Goal: Information Seeking & Learning: Learn about a topic

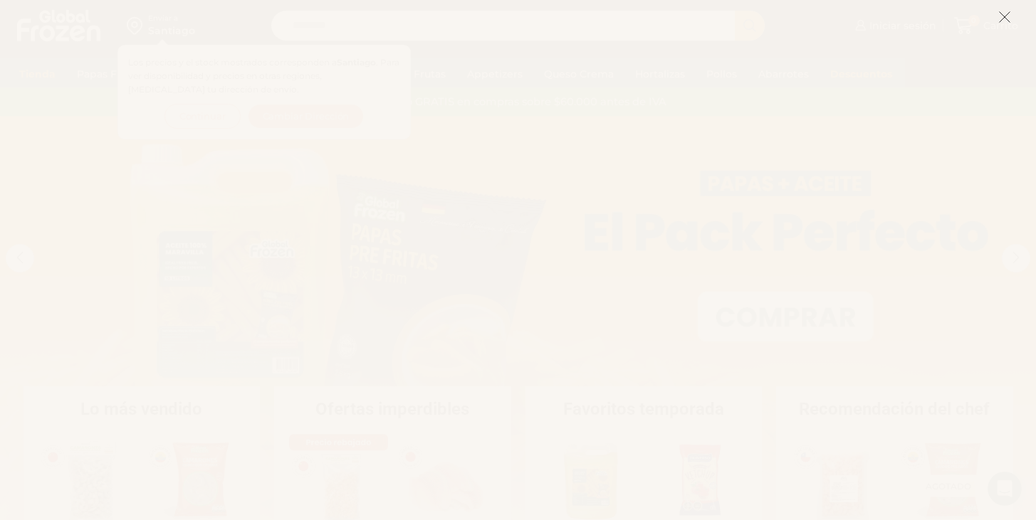
click at [1007, 30] on button at bounding box center [1004, 16] width 13 height 31
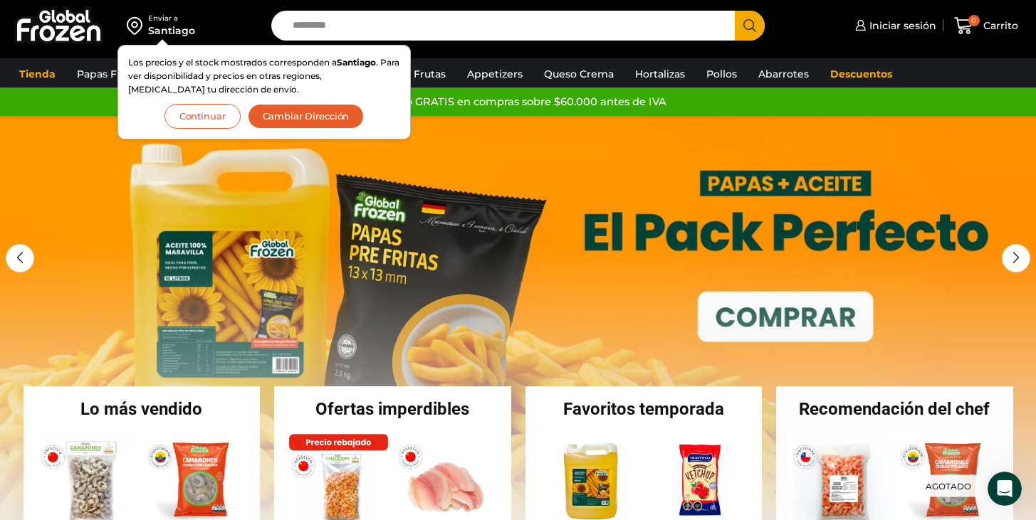
click at [461, 28] on input "Search input" at bounding box center [506, 26] width 442 height 30
type input "****"
click at [735, 11] on button "Search" at bounding box center [750, 26] width 30 height 30
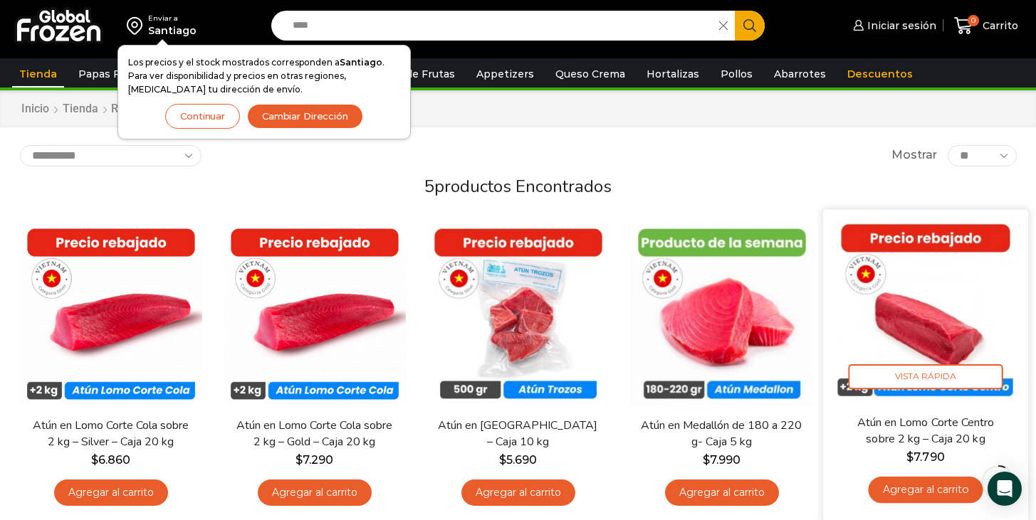
scroll to position [33, 0]
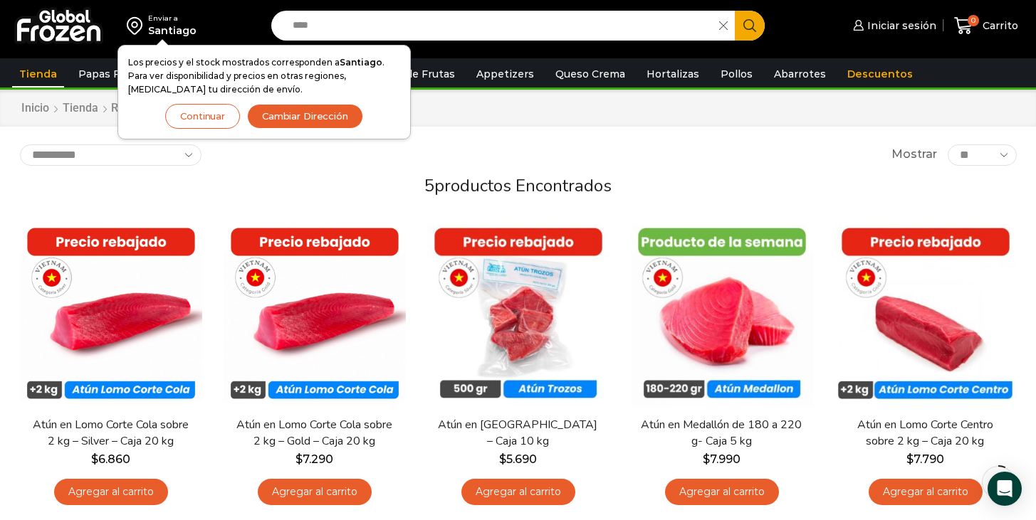
click at [209, 120] on button "Continuar" at bounding box center [202, 116] width 75 height 25
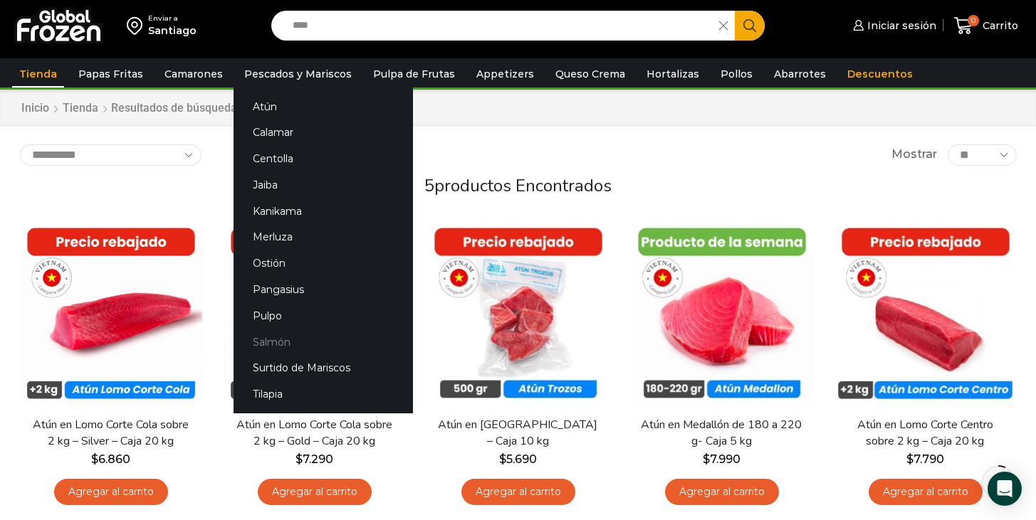
click at [276, 345] on link "Salmón" at bounding box center [322, 342] width 179 height 26
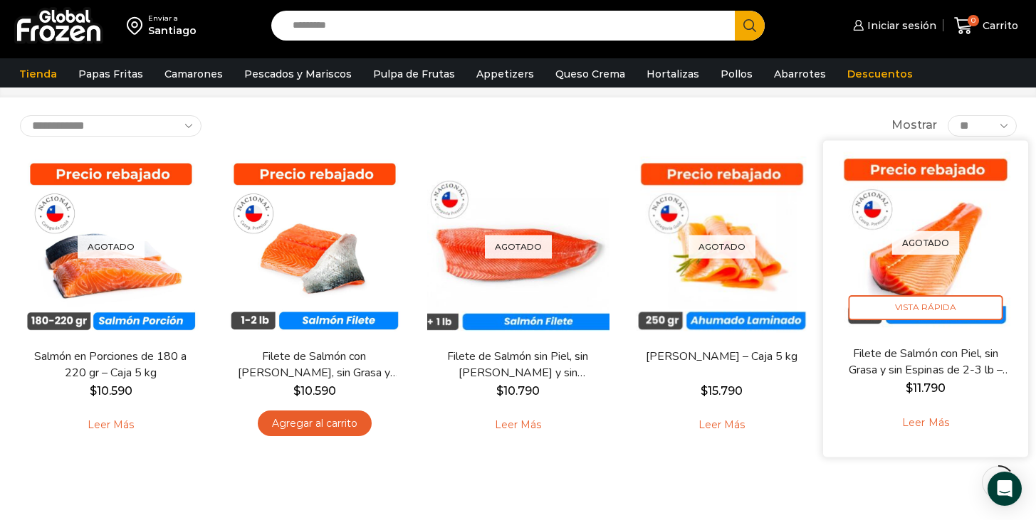
scroll to position [64, 0]
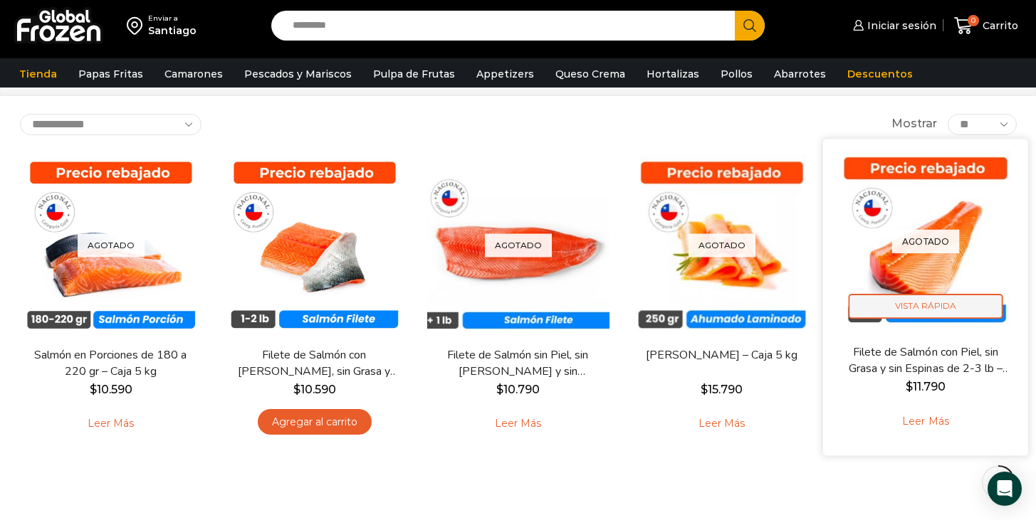
click at [938, 311] on span "Vista Rápida" at bounding box center [925, 306] width 154 height 25
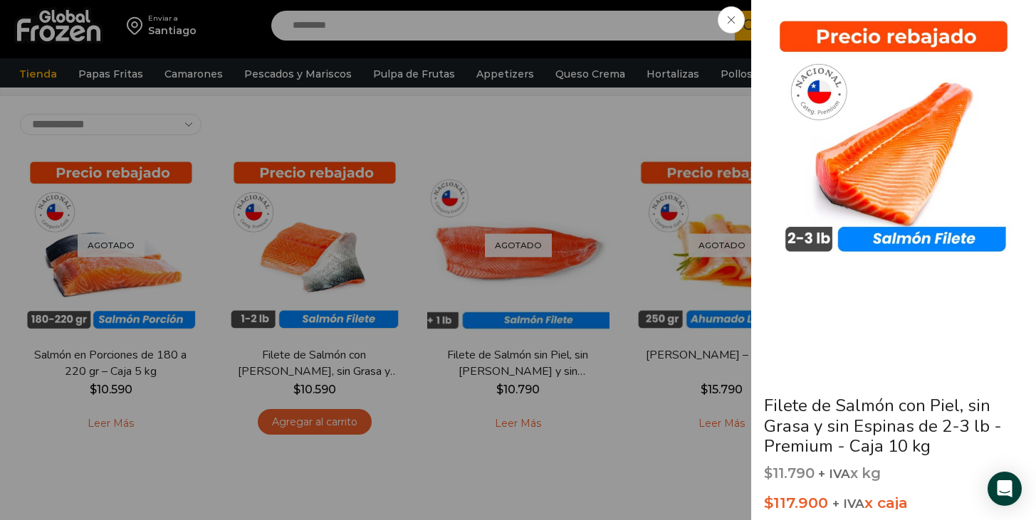
click at [731, 25] on span at bounding box center [731, 19] width 27 height 27
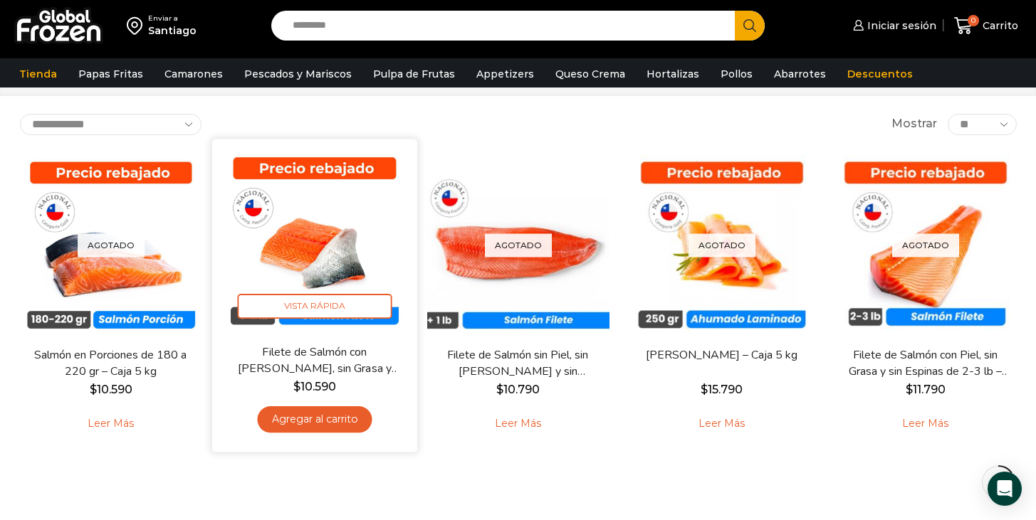
click at [310, 229] on img at bounding box center [315, 241] width 184 height 184
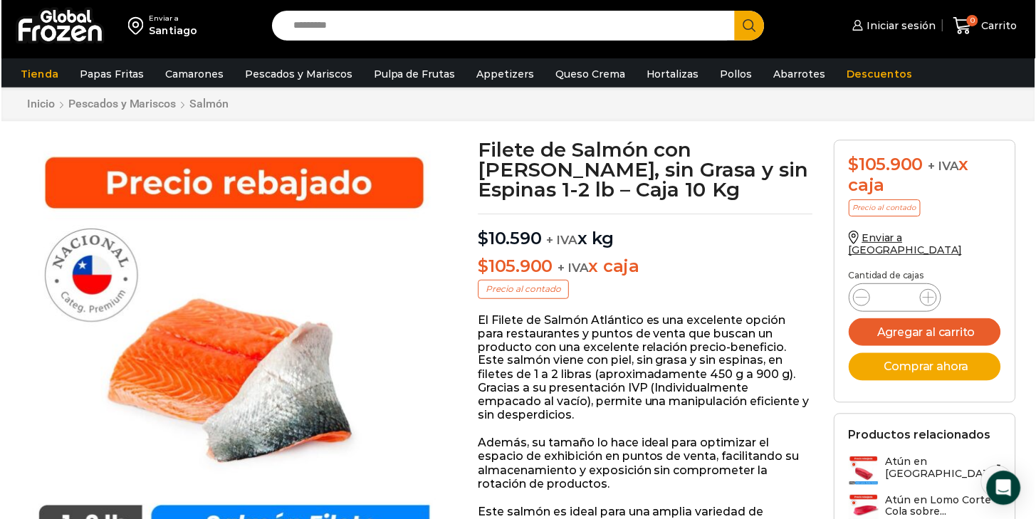
scroll to position [30, 0]
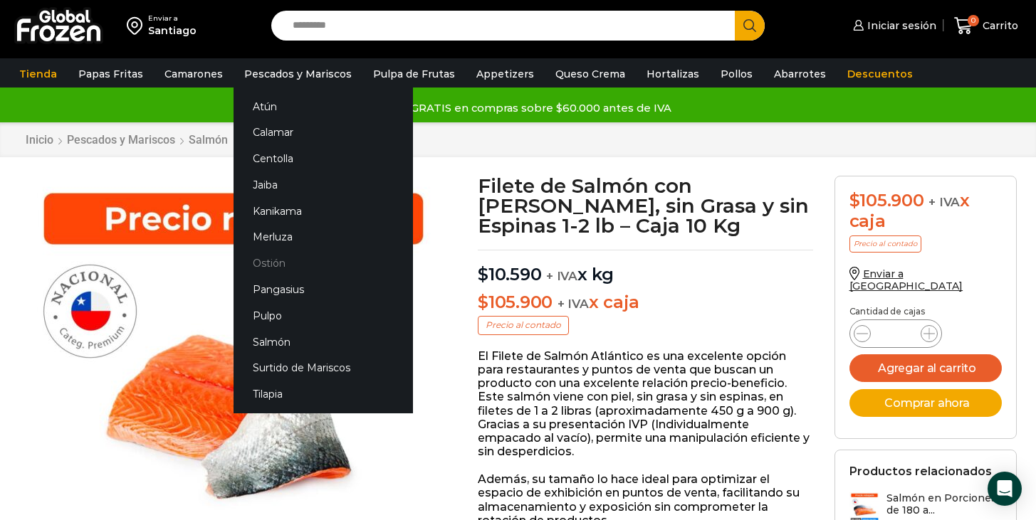
click at [266, 265] on link "Ostión" at bounding box center [322, 264] width 179 height 26
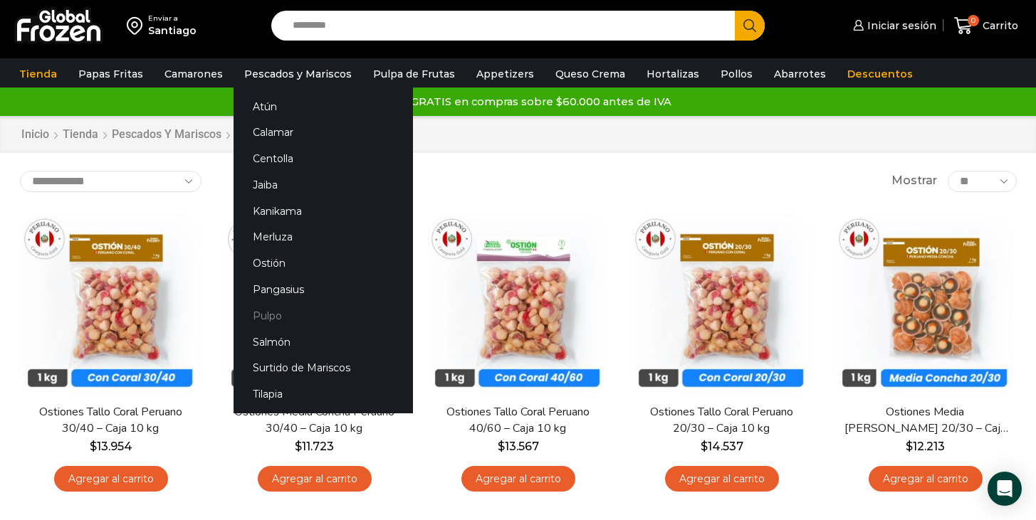
click at [266, 318] on link "Pulpo" at bounding box center [322, 316] width 179 height 26
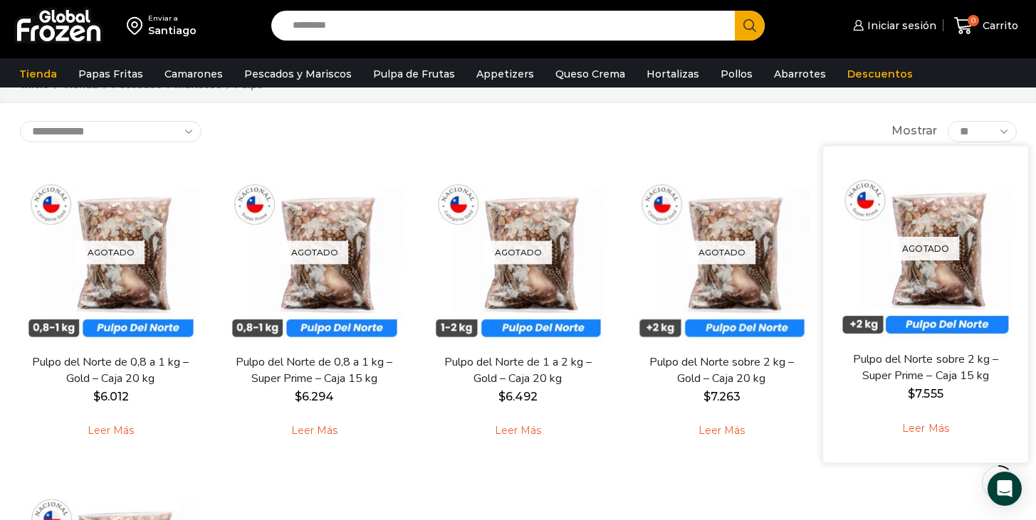
scroll to position [36, 0]
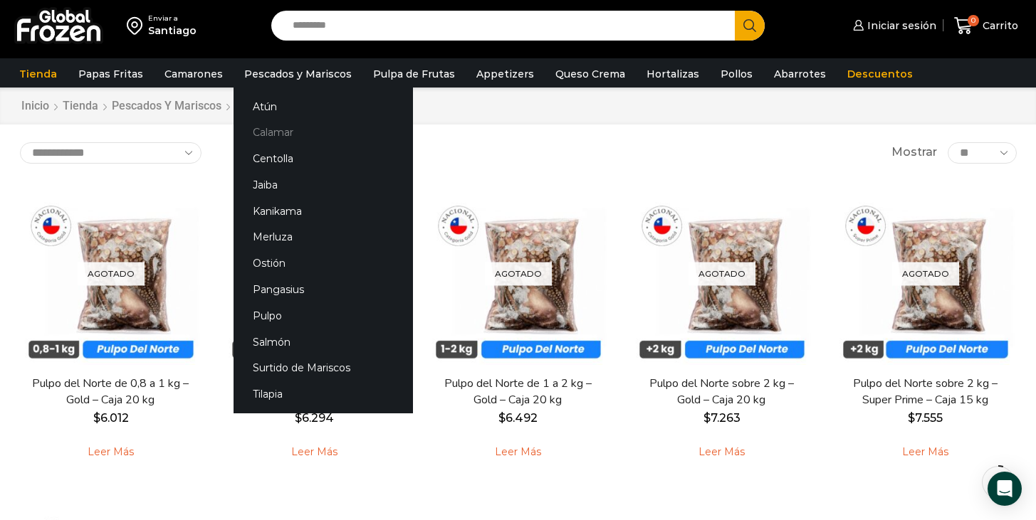
click at [264, 128] on link "Calamar" at bounding box center [322, 133] width 179 height 26
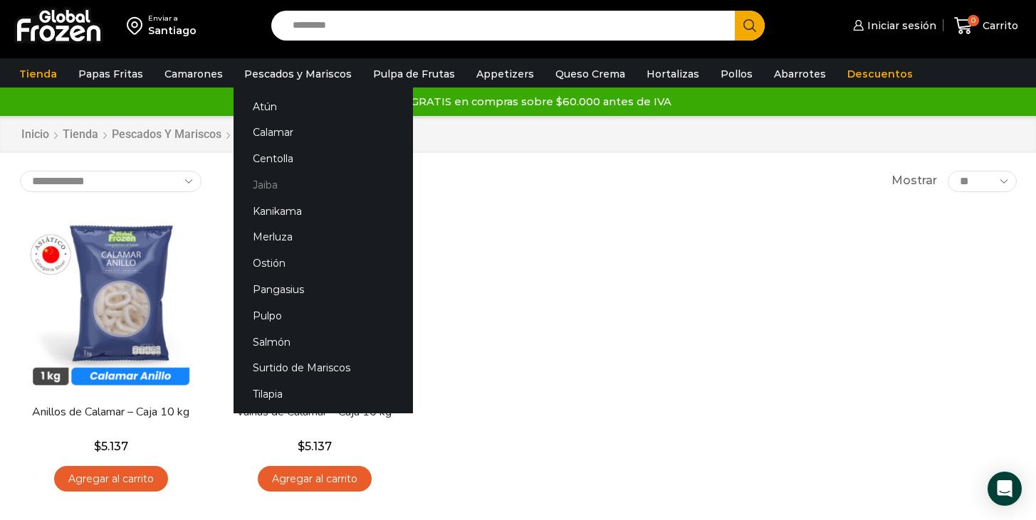
click at [260, 190] on link "Jaiba" at bounding box center [322, 185] width 179 height 26
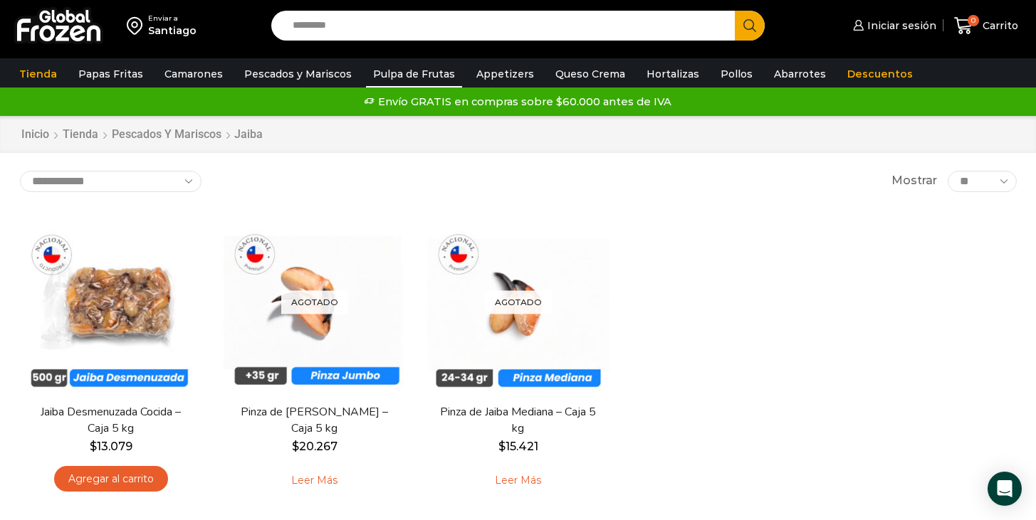
click at [396, 75] on link "Pulpa de Frutas" at bounding box center [414, 74] width 96 height 27
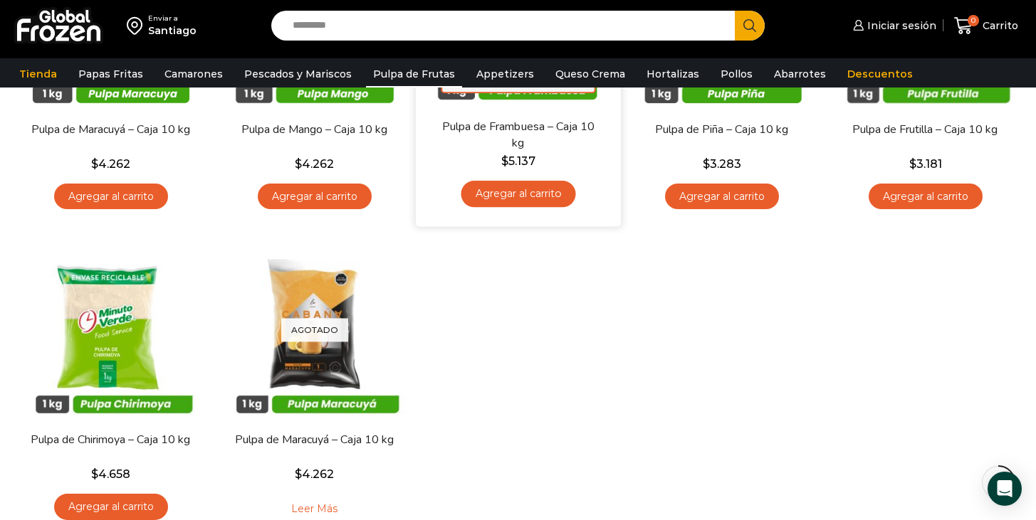
scroll to position [301, 0]
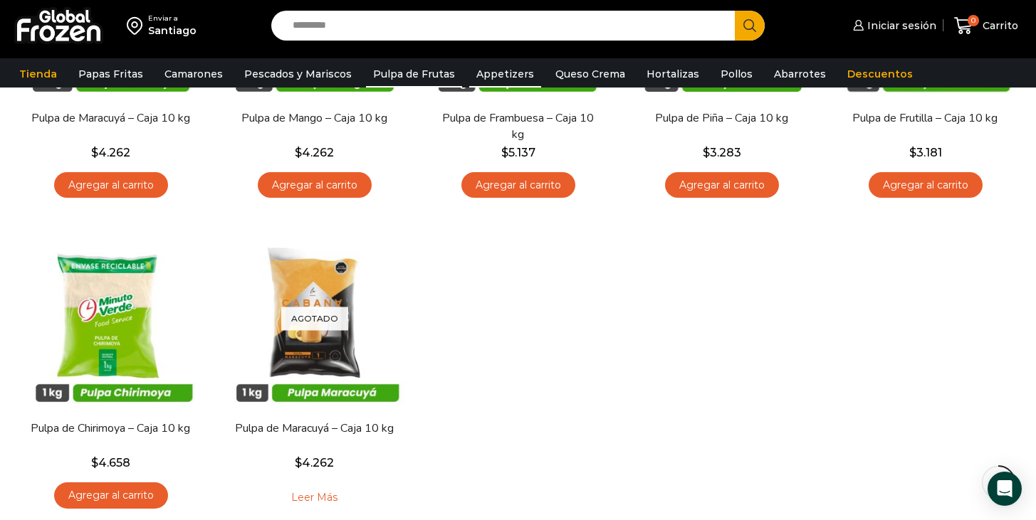
click at [493, 77] on link "Appetizers" at bounding box center [505, 74] width 72 height 27
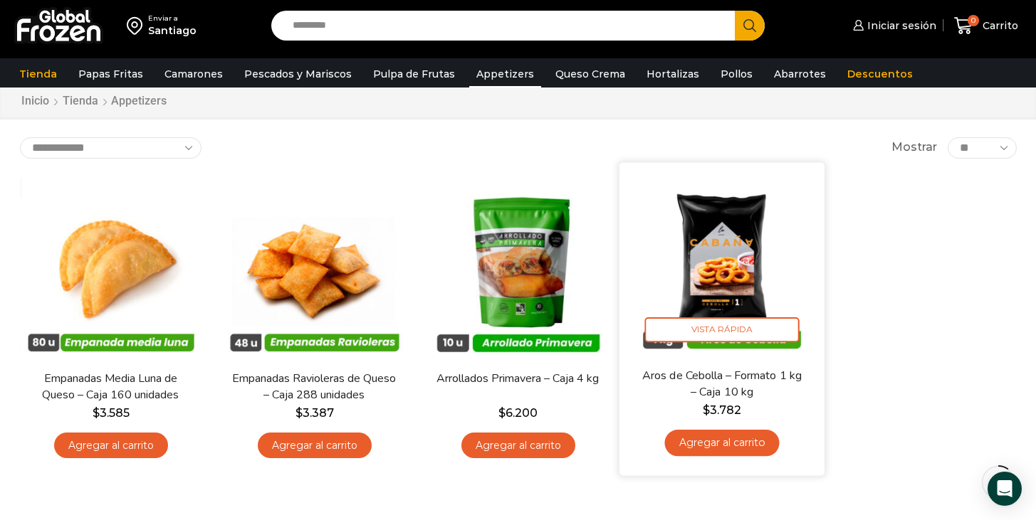
scroll to position [43, 0]
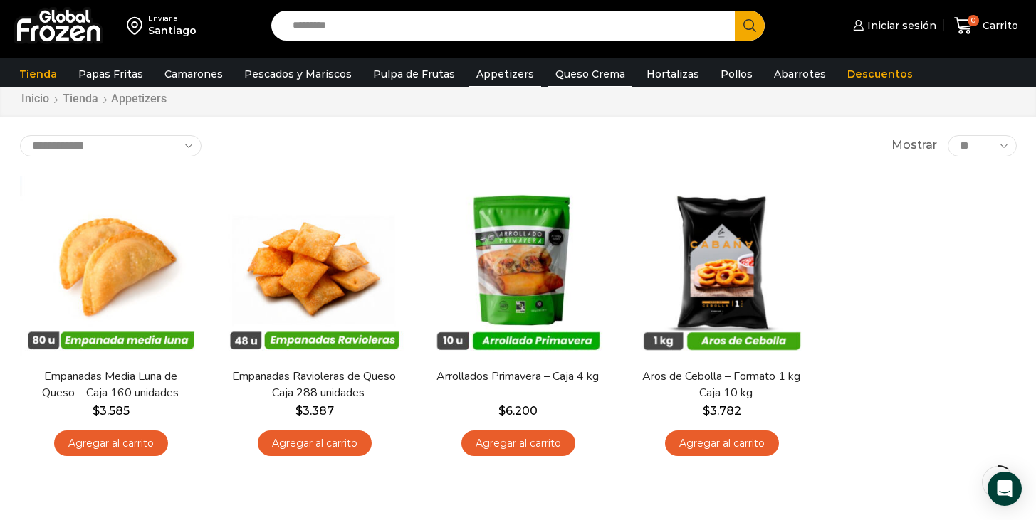
click at [592, 73] on link "Queso Crema" at bounding box center [590, 74] width 84 height 27
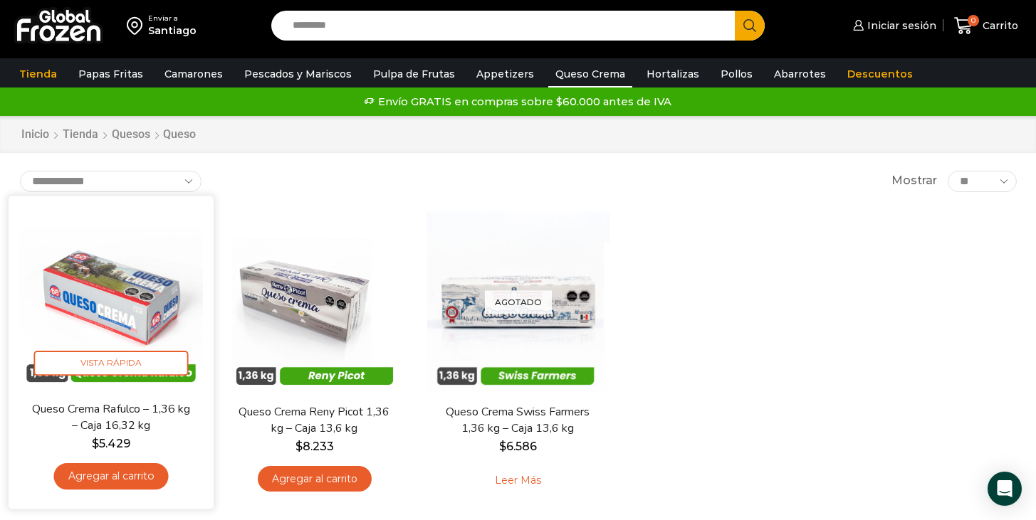
click at [138, 270] on img at bounding box center [111, 298] width 184 height 184
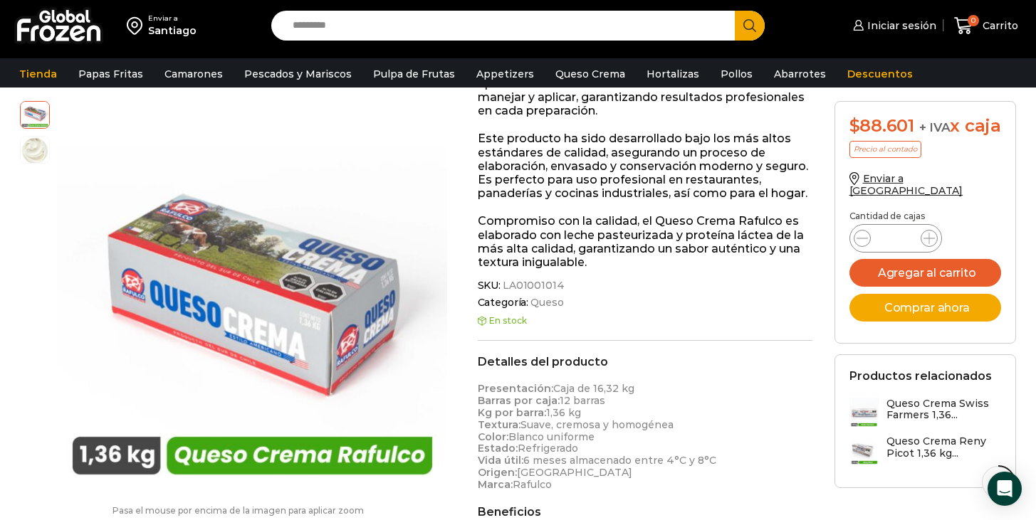
scroll to position [401, 0]
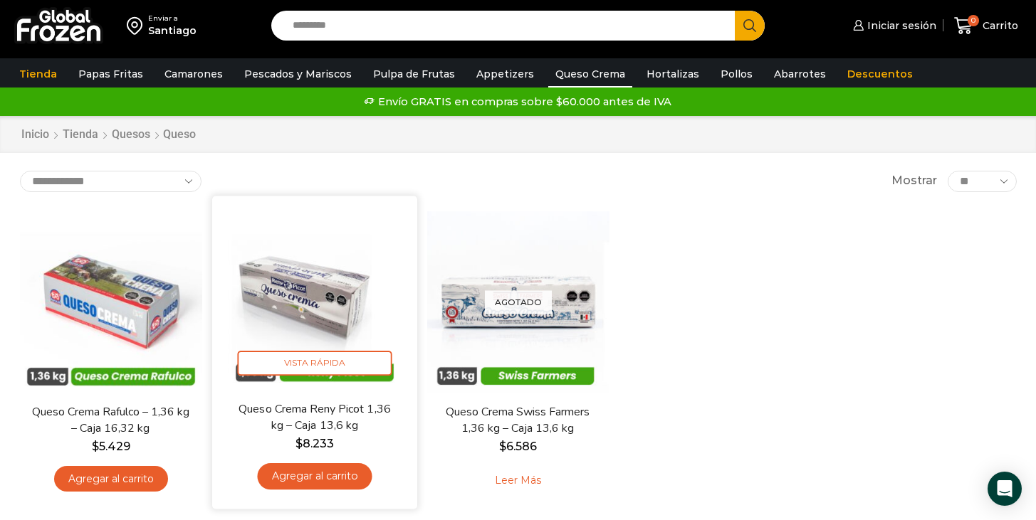
click at [280, 261] on img at bounding box center [315, 298] width 184 height 184
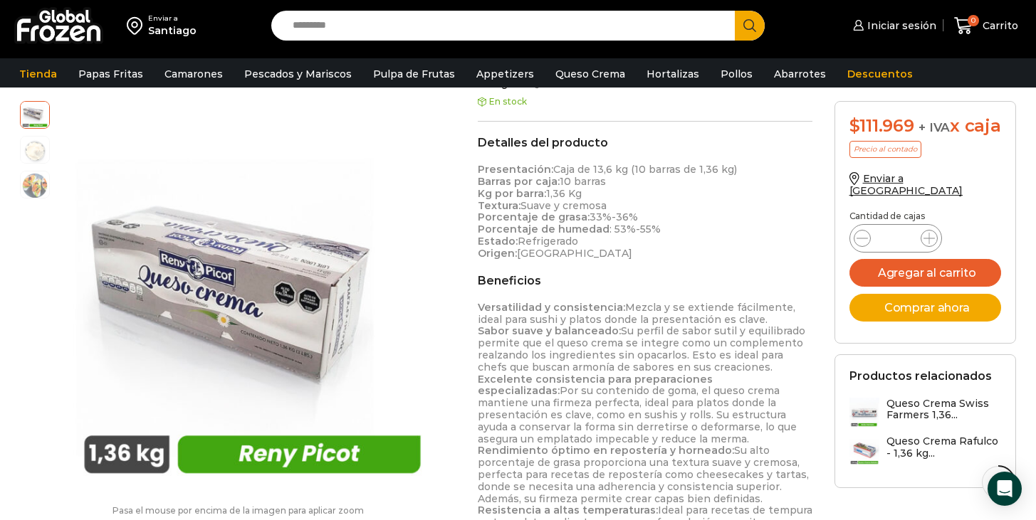
scroll to position [444, 0]
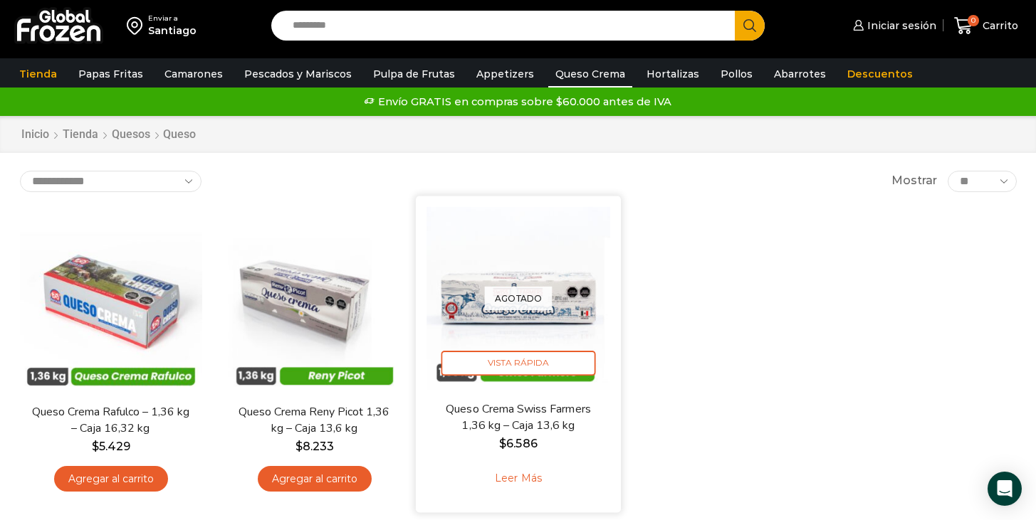
click at [525, 485] on link "Leer más" at bounding box center [518, 478] width 90 height 31
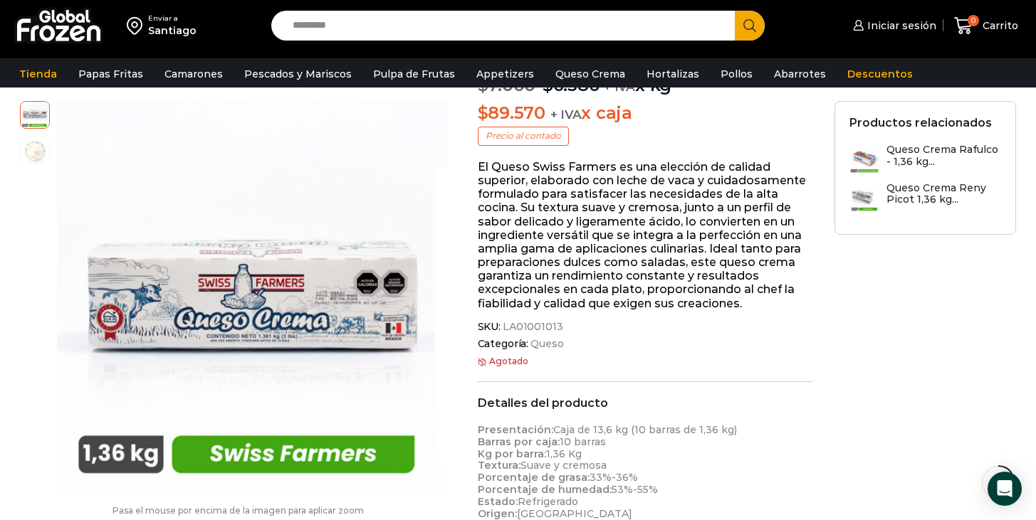
scroll to position [189, 0]
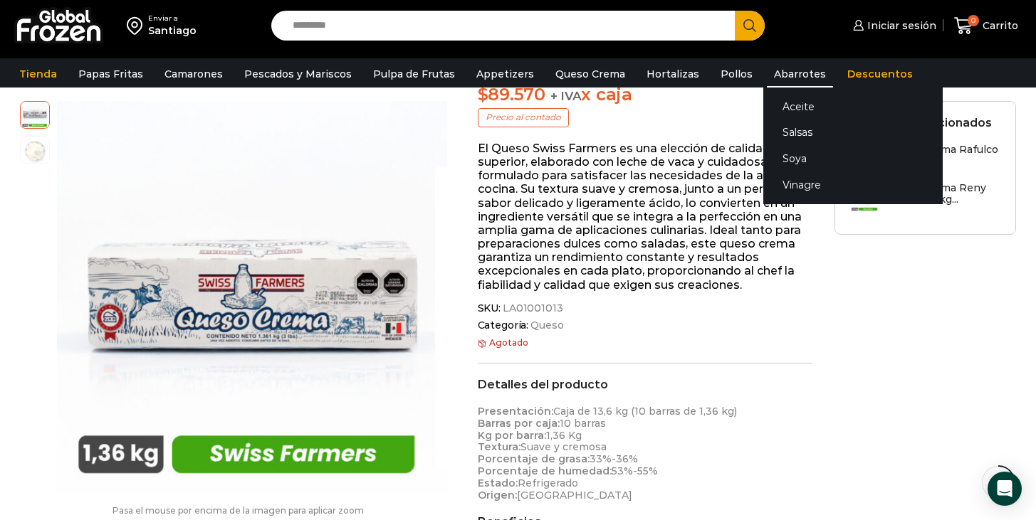
click at [782, 79] on link "Abarrotes" at bounding box center [800, 74] width 66 height 27
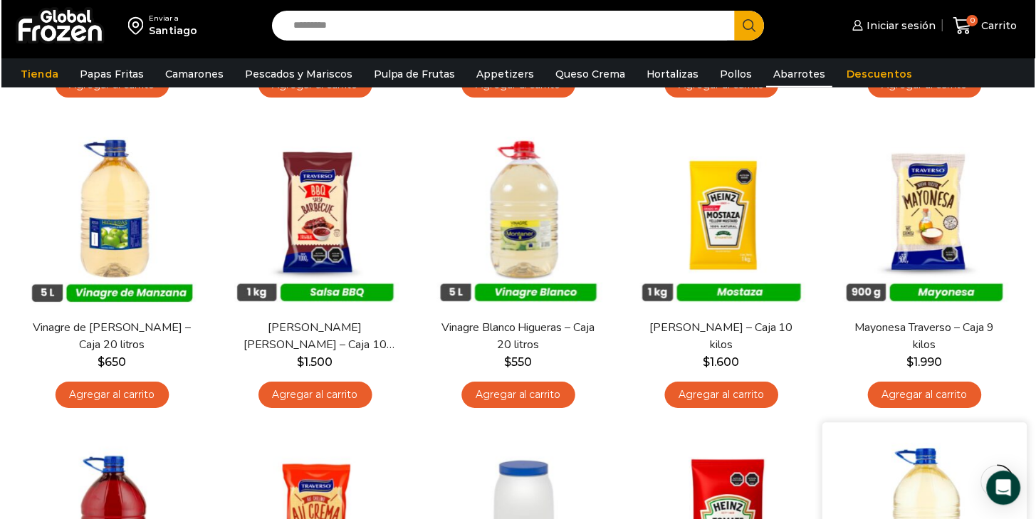
scroll to position [399, 0]
